Goal: Find specific fact: Find specific page/section

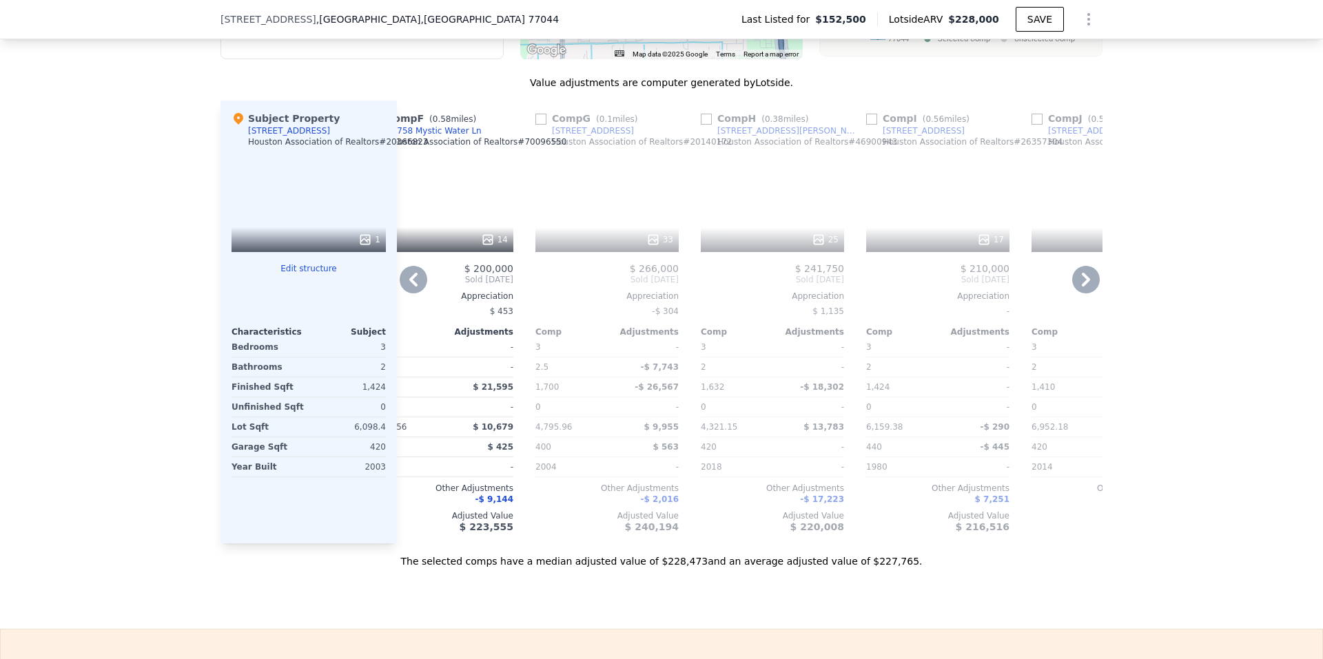
scroll to position [0, 862]
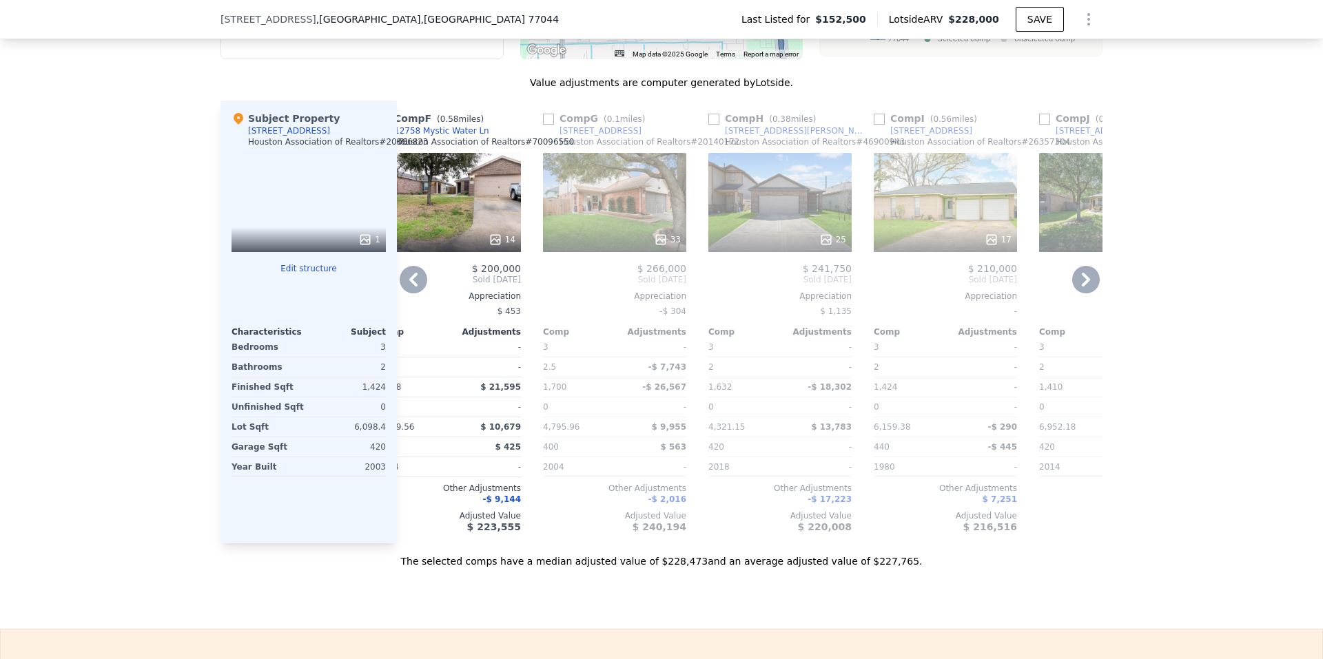
click at [544, 125] on input "checkbox" at bounding box center [548, 119] width 11 height 11
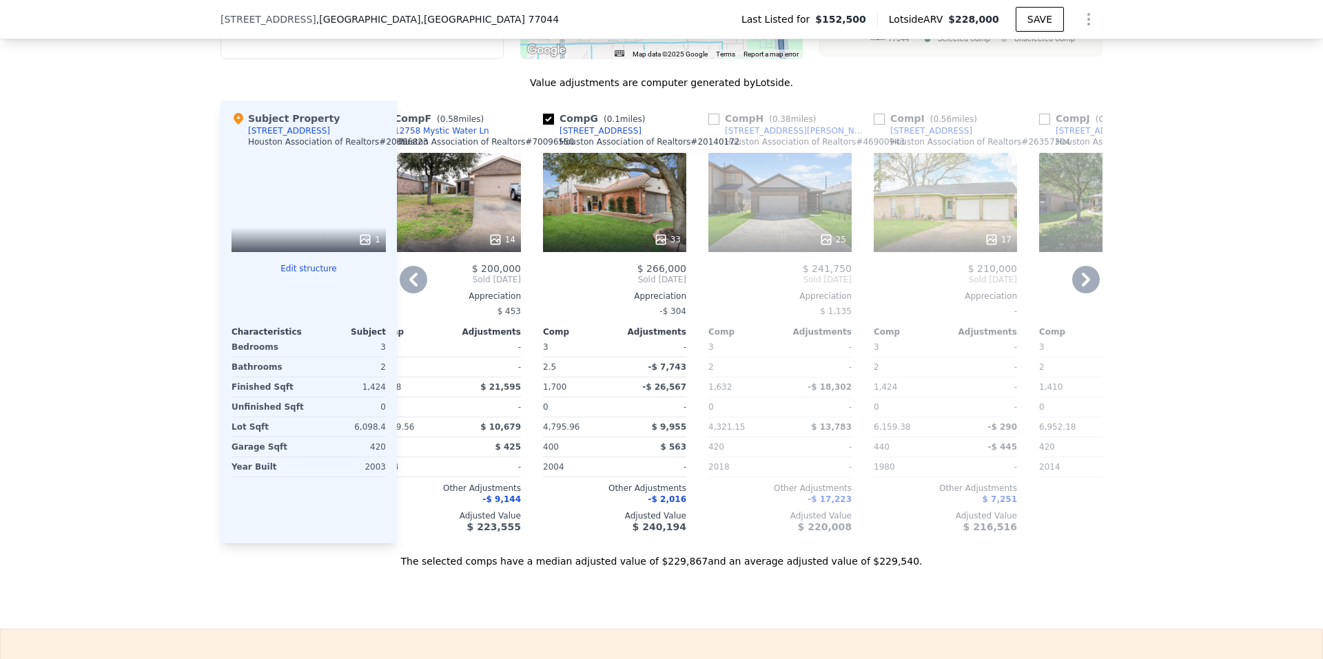
click at [597, 223] on div "33" at bounding box center [614, 202] width 143 height 99
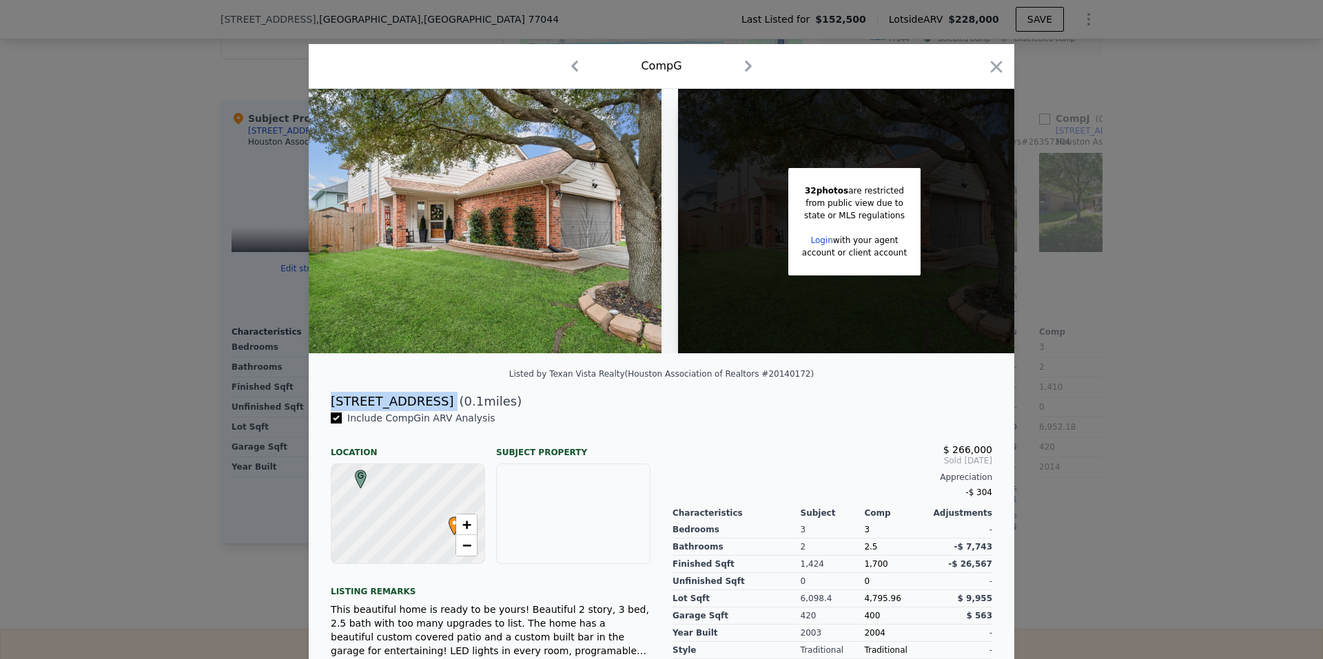
drag, startPoint x: 306, startPoint y: 407, endPoint x: 422, endPoint y: 408, distance: 115.7
click at [422, 408] on div "[STREET_ADDRESS] ( 0.1 miles)" at bounding box center [661, 401] width 705 height 19
copy div "[STREET_ADDRESS]"
click at [991, 72] on icon "button" at bounding box center [997, 67] width 12 height 12
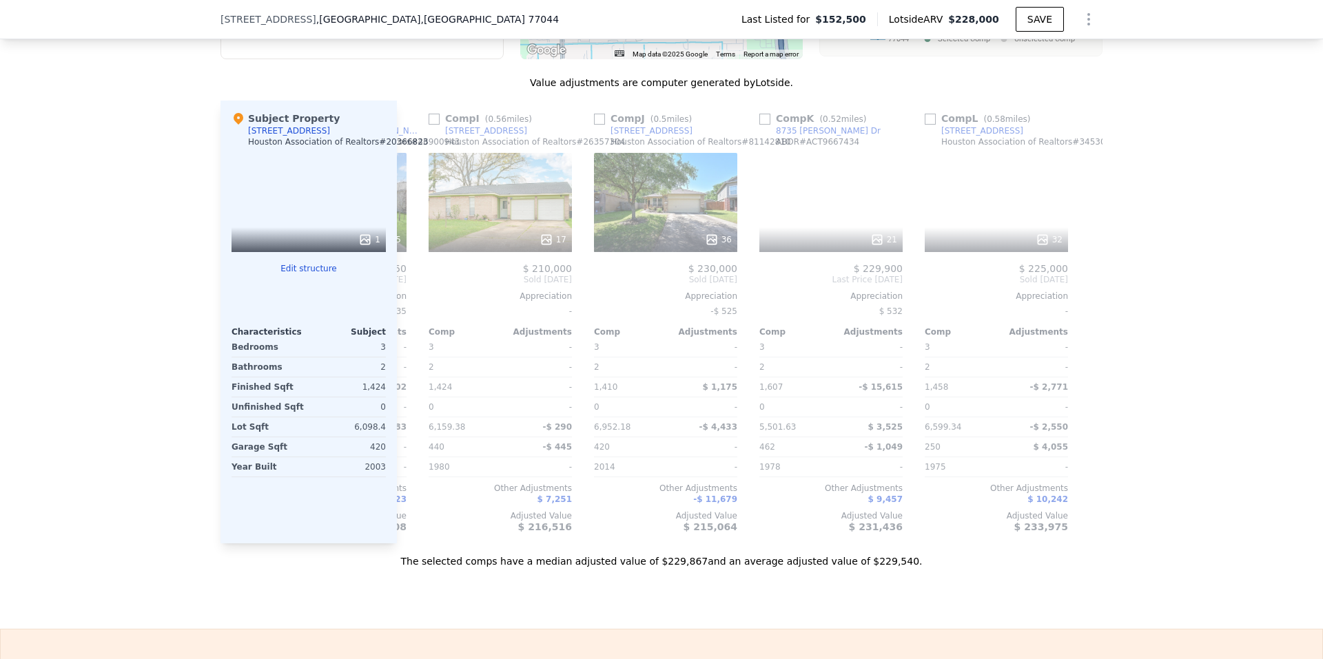
scroll to position [0, 1312]
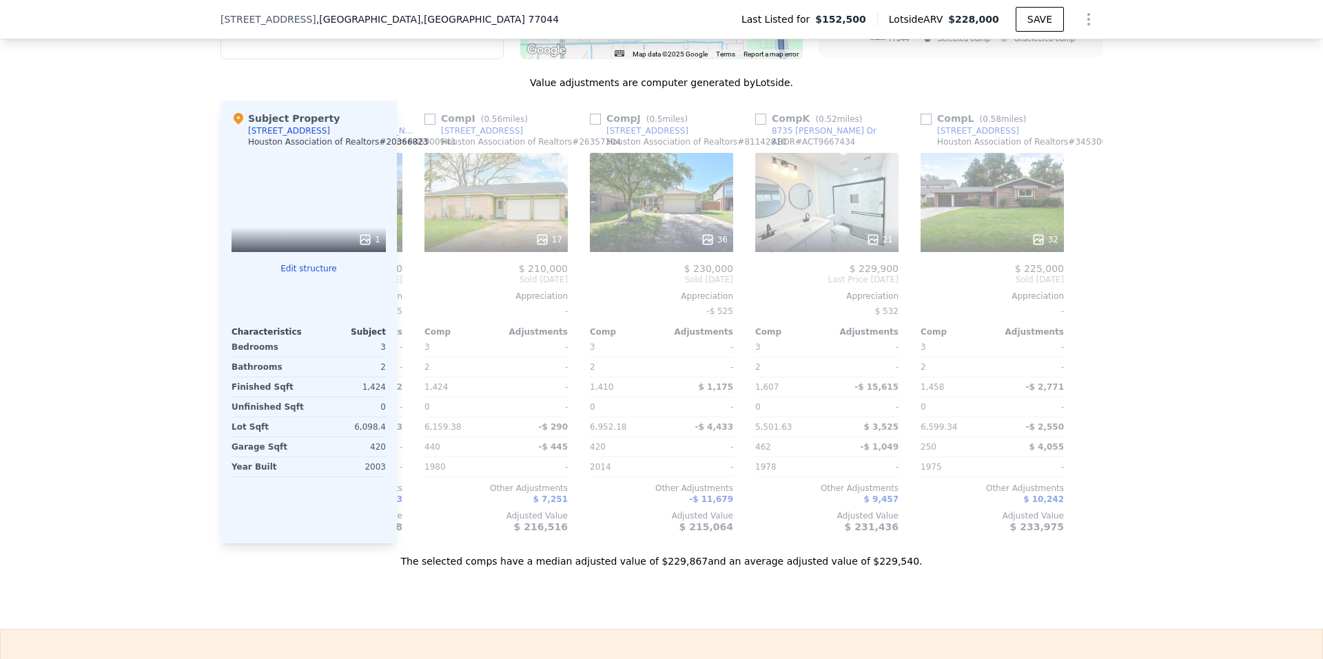
checkbox input "false"
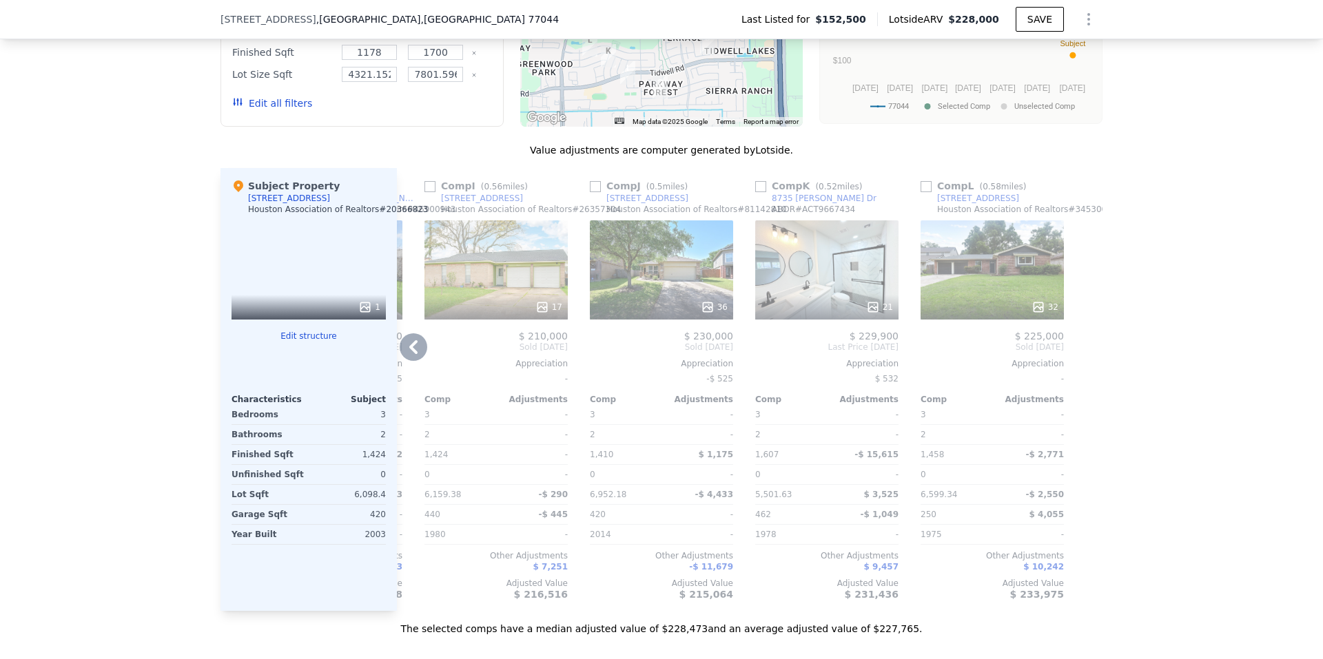
scroll to position [1097, 0]
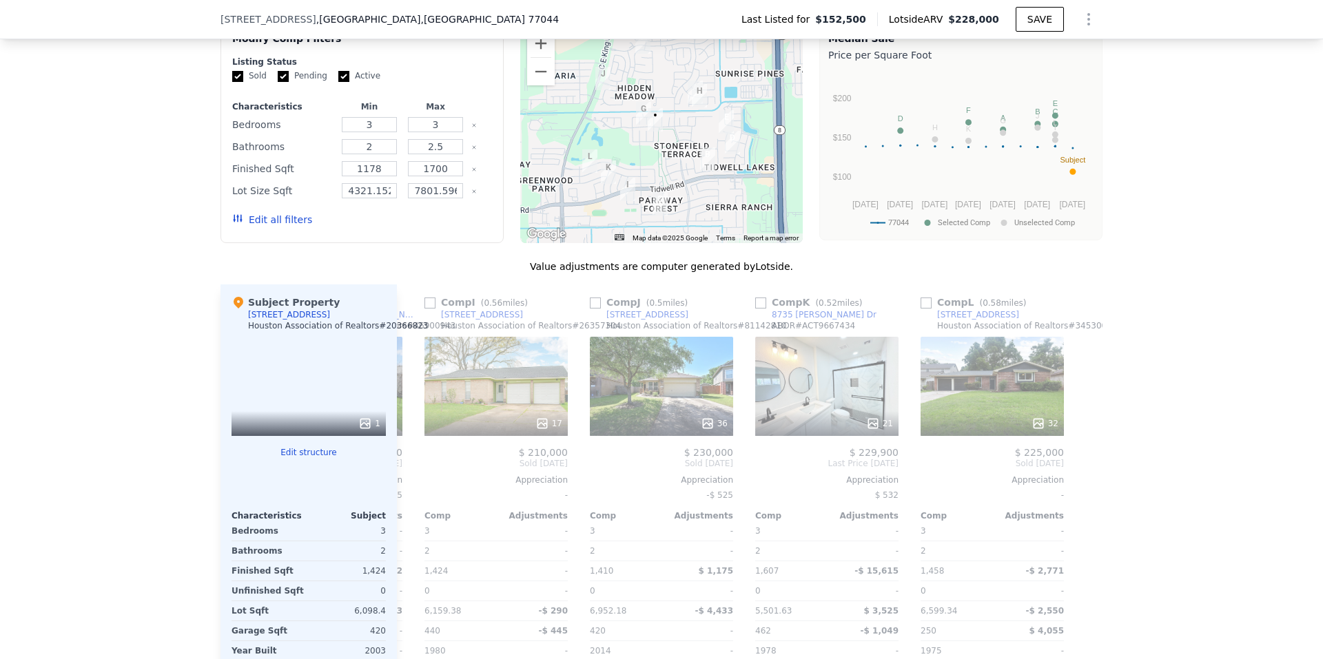
click at [318, 369] on div "1" at bounding box center [308, 386] width 154 height 99
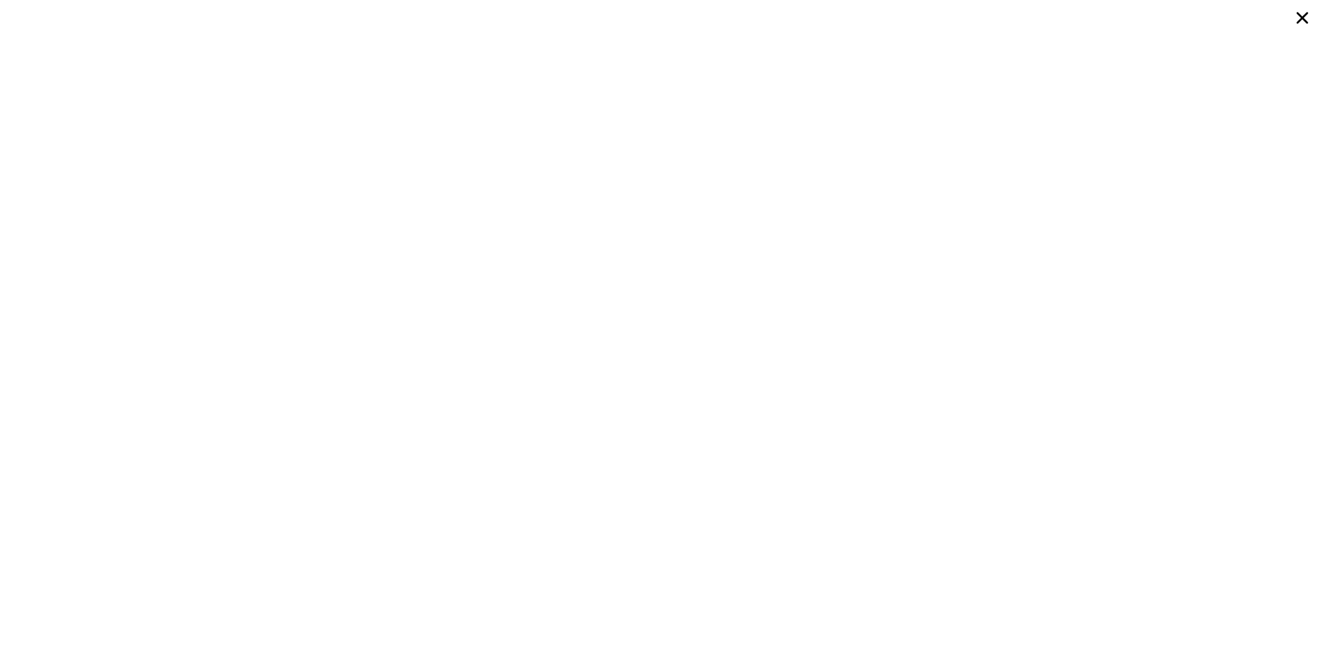
click at [1299, 17] on icon at bounding box center [1301, 18] width 25 height 25
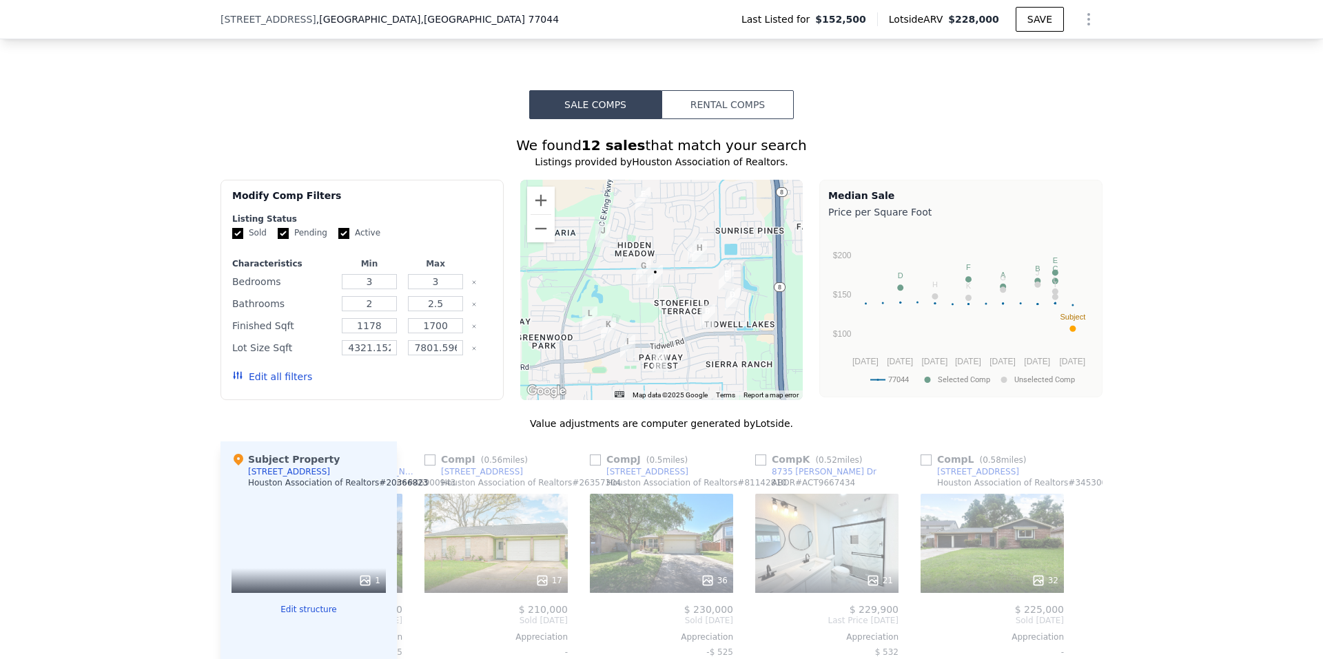
scroll to position [913, 0]
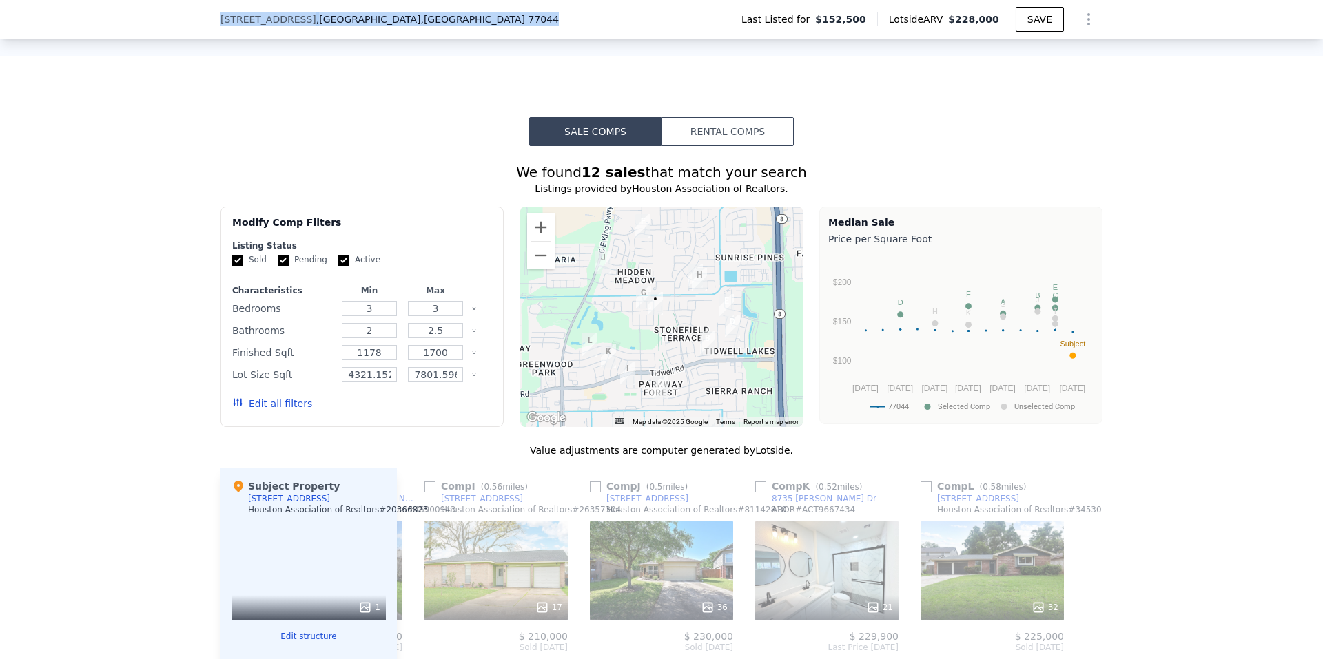
drag, startPoint x: 445, startPoint y: 20, endPoint x: 251, endPoint y: 21, distance: 193.6
click at [213, 21] on div "[STREET_ADDRESS] Last Listed for $152,500 Lotside ARV $228,000 SAVE" at bounding box center [661, 19] width 1323 height 39
copy div "[STREET_ADDRESS]"
